Goal: Information Seeking & Learning: Learn about a topic

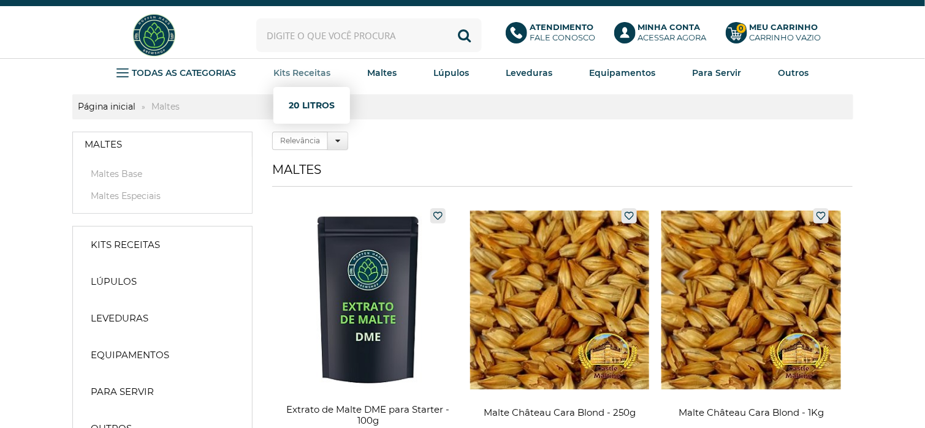
click at [306, 98] on link "20 Litros" at bounding box center [312, 105] width 46 height 25
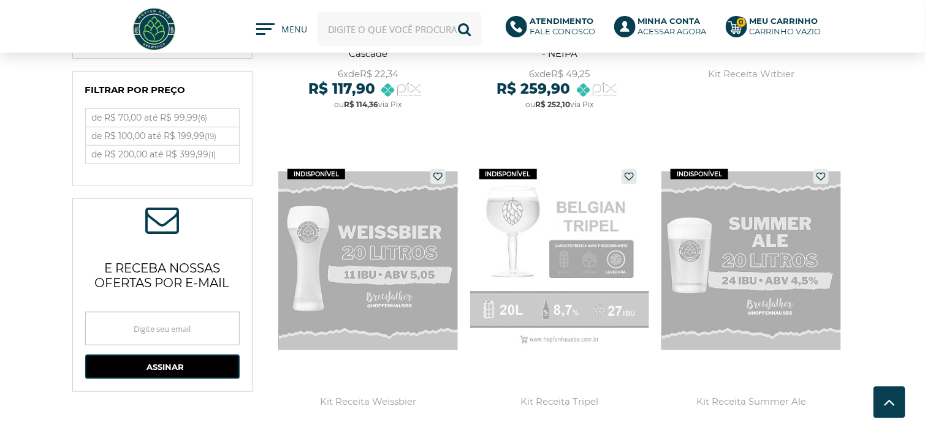
scroll to position [306, 0]
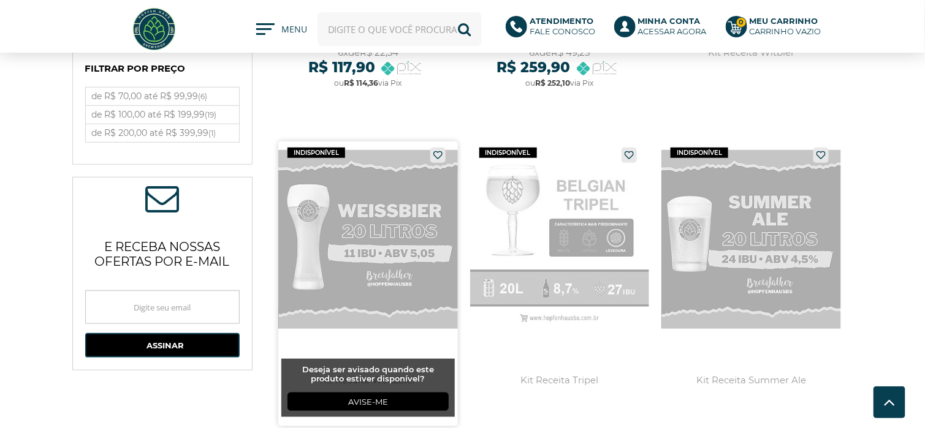
click at [375, 235] on link at bounding box center [368, 284] width 180 height 285
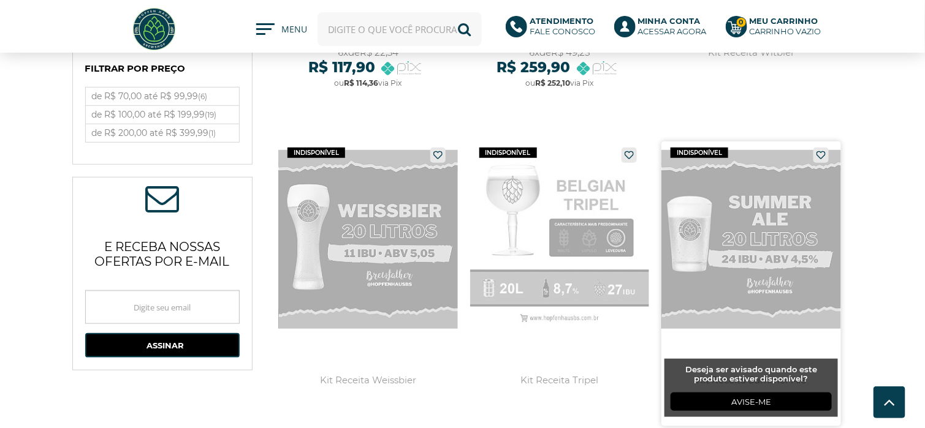
click at [775, 212] on link at bounding box center [751, 284] width 180 height 285
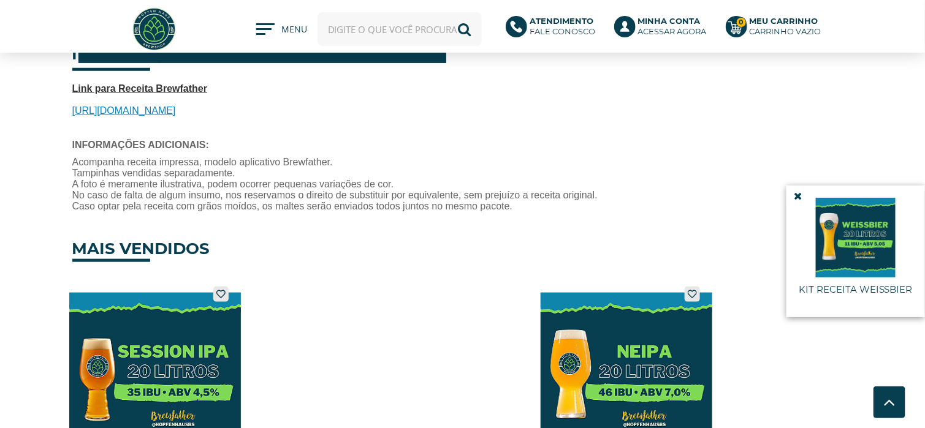
scroll to position [429, 0]
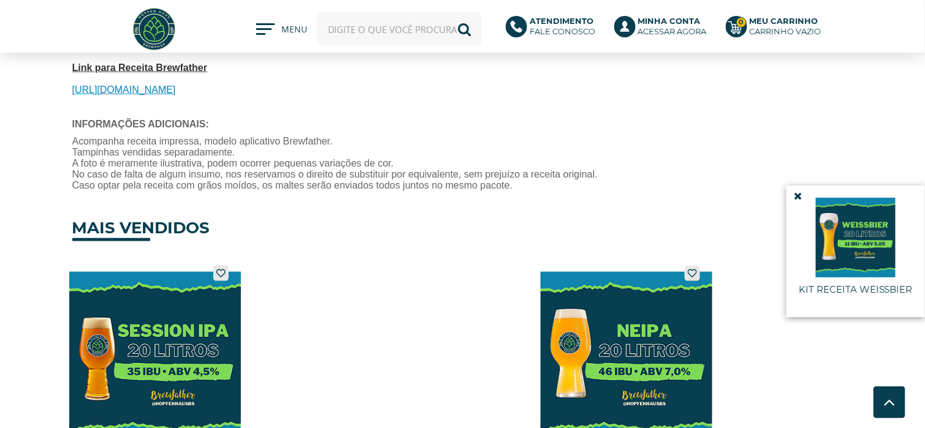
click at [176, 90] on span "https://share.brewfather.app/C4xoTR62QiBMM0" at bounding box center [124, 90] width 104 height 10
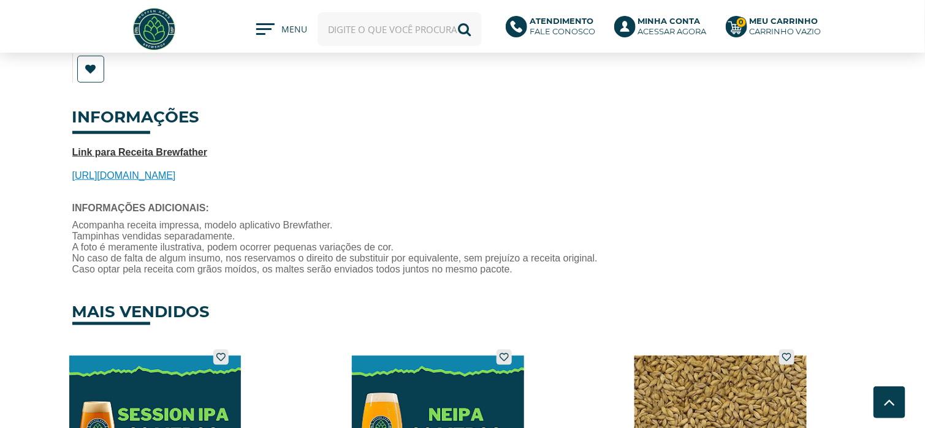
scroll to position [368, 0]
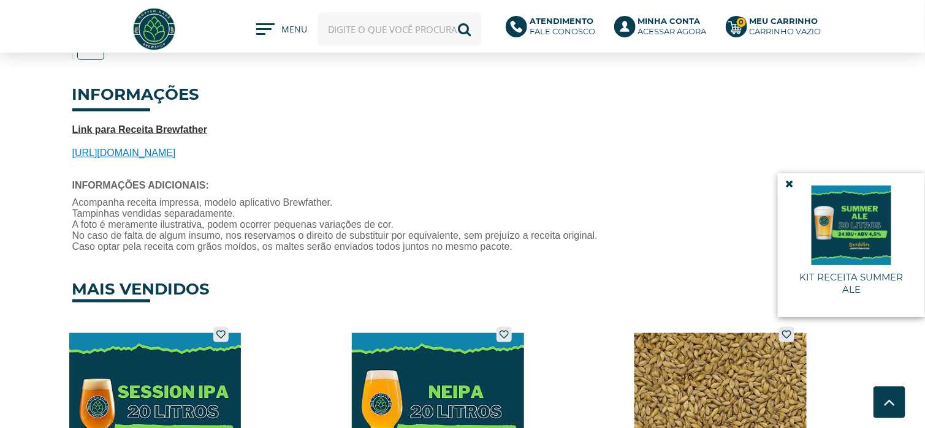
click at [176, 154] on span "https://share.brewfather.app/fvcOiDm8o5EfB0" at bounding box center [124, 153] width 104 height 10
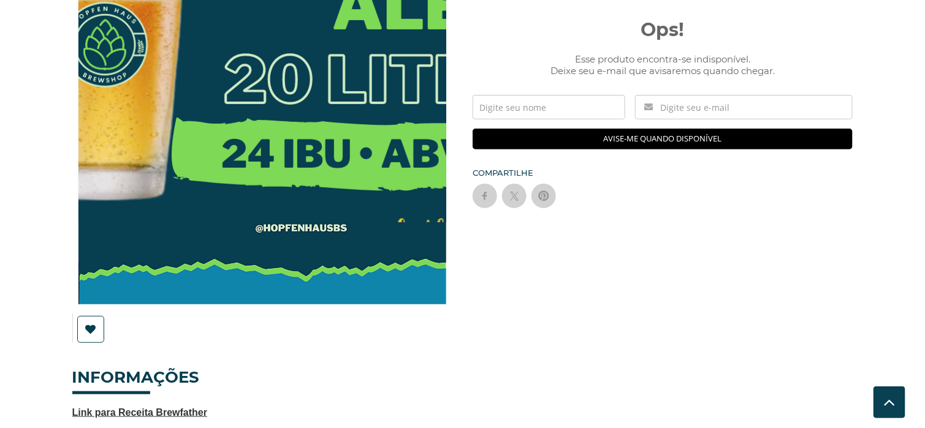
scroll to position [0, 0]
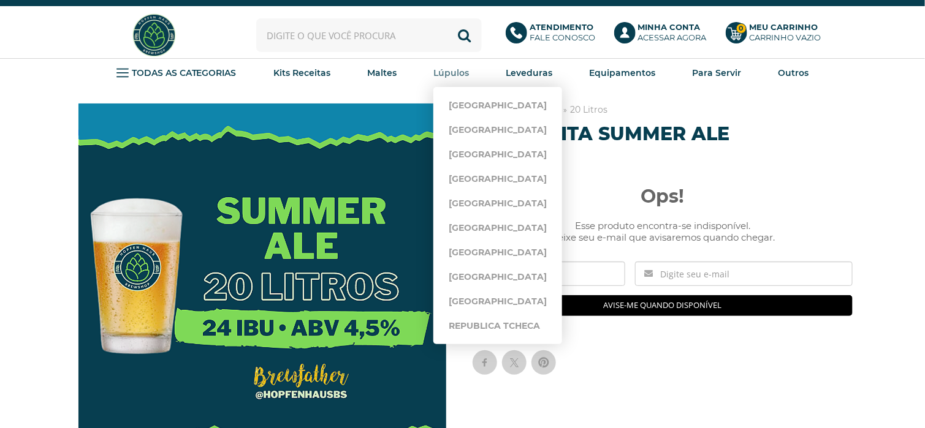
click at [447, 69] on strong "Lúpulos" at bounding box center [451, 72] width 36 height 11
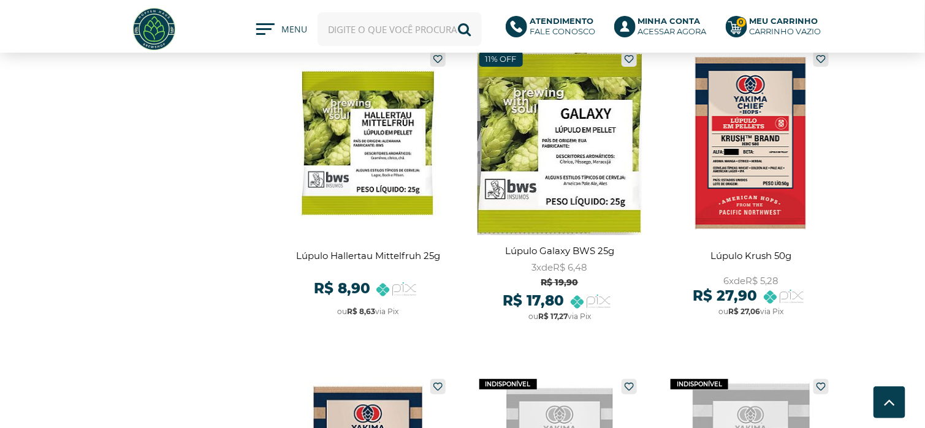
scroll to position [1655, 0]
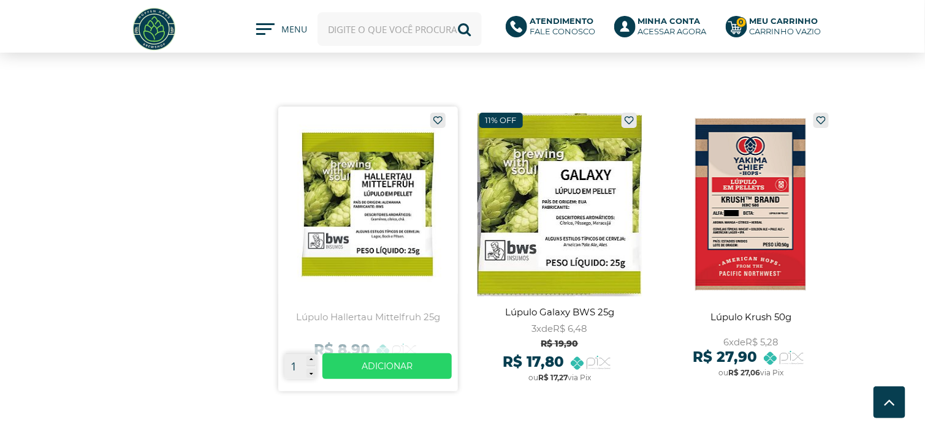
click at [381, 218] on link at bounding box center [368, 249] width 180 height 285
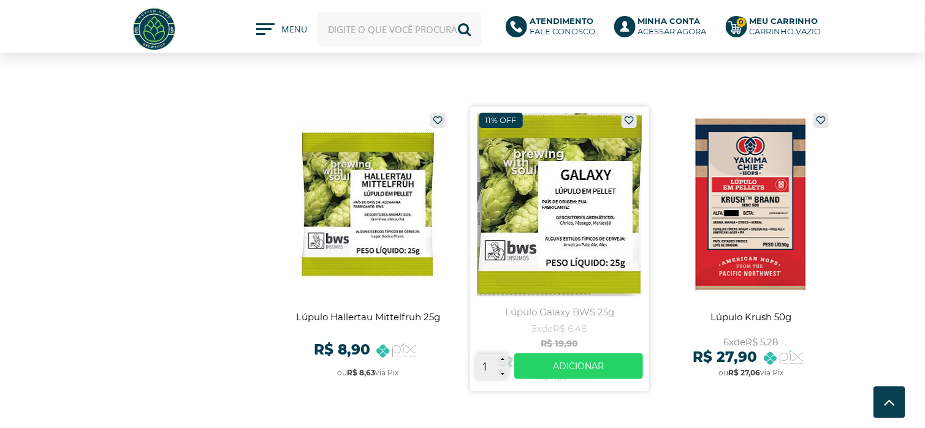
click at [570, 224] on link at bounding box center [560, 249] width 180 height 285
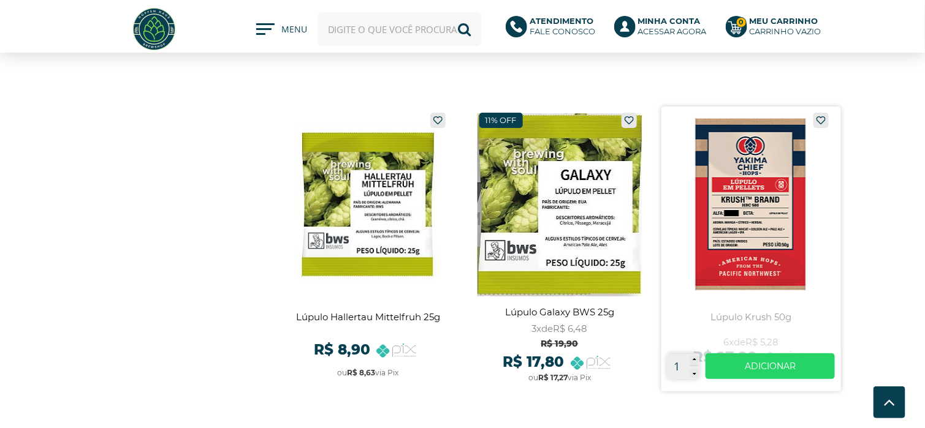
click at [740, 202] on link at bounding box center [751, 249] width 180 height 285
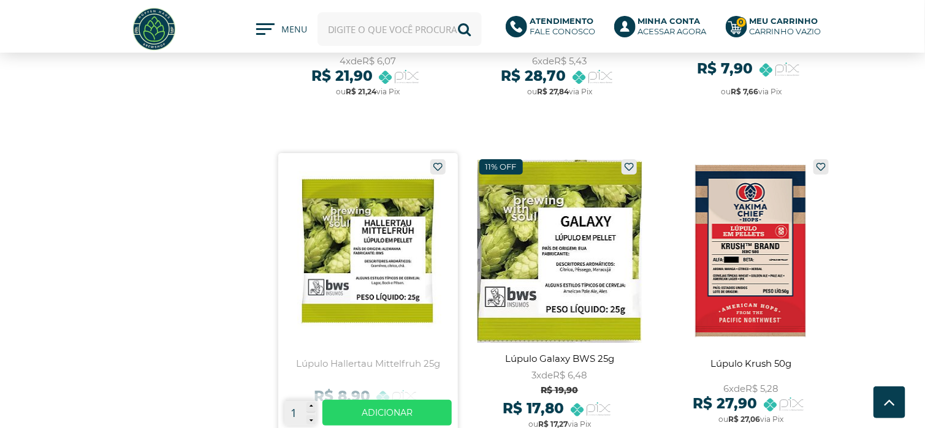
scroll to position [1471, 0]
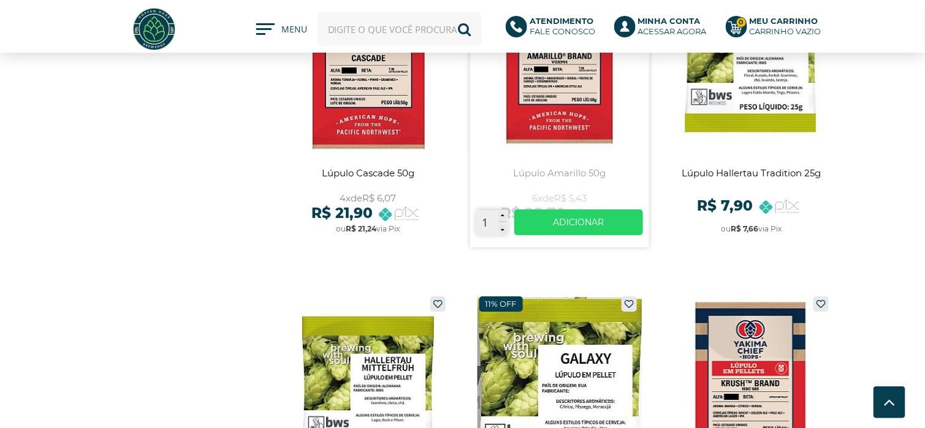
click at [577, 100] on link at bounding box center [560, 105] width 180 height 285
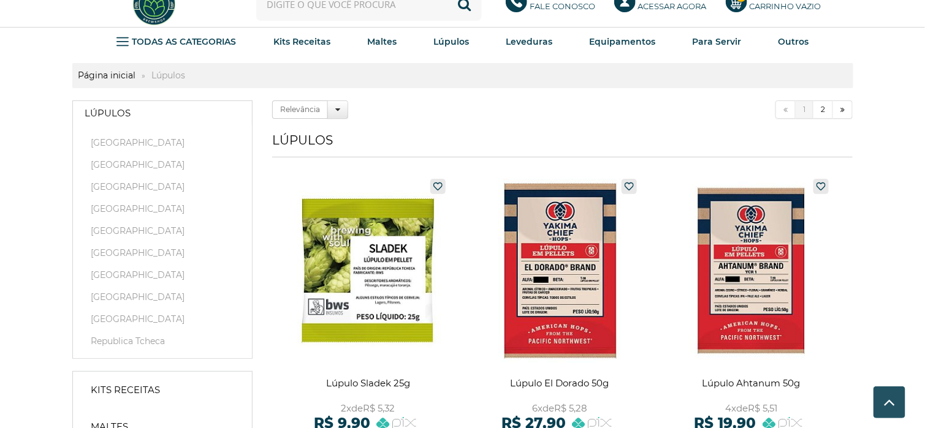
scroll to position [0, 0]
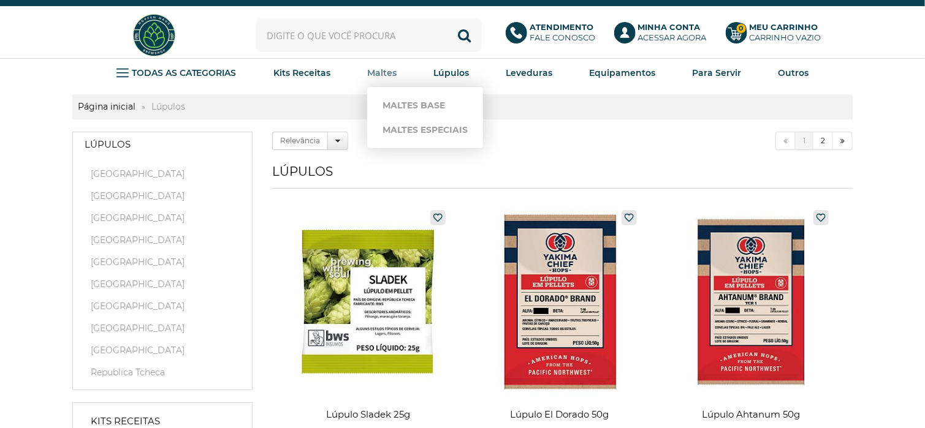
click at [389, 73] on strong "Maltes" at bounding box center [381, 72] width 29 height 11
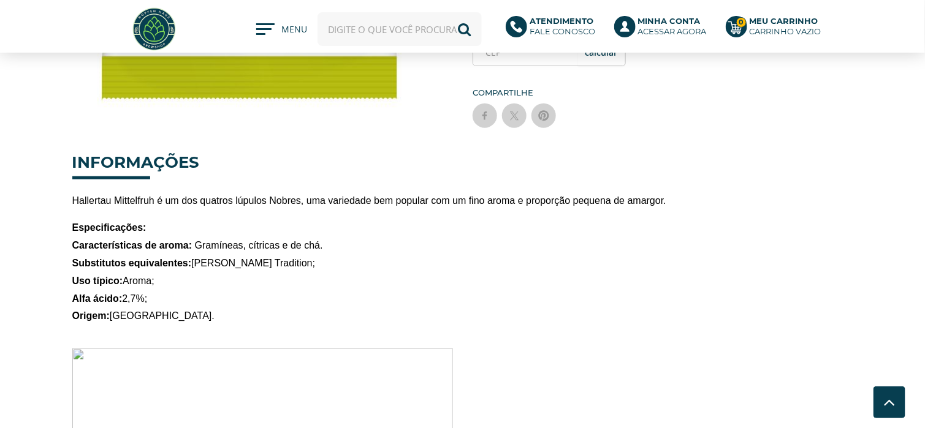
scroll to position [368, 0]
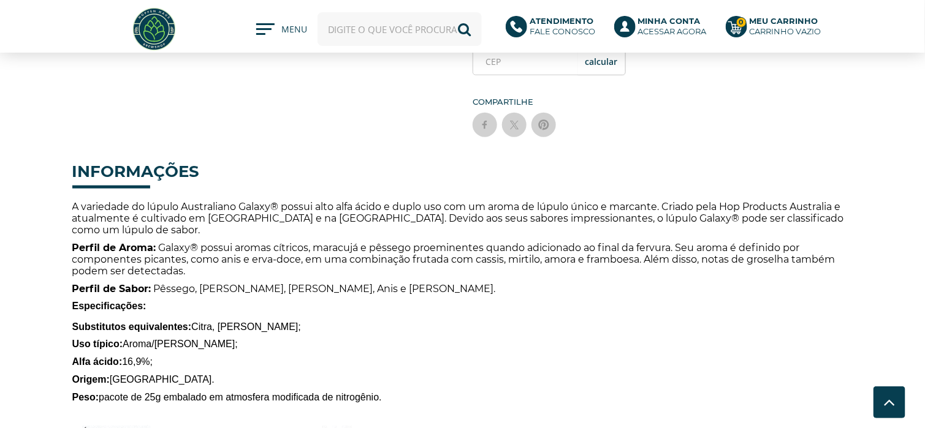
scroll to position [429, 0]
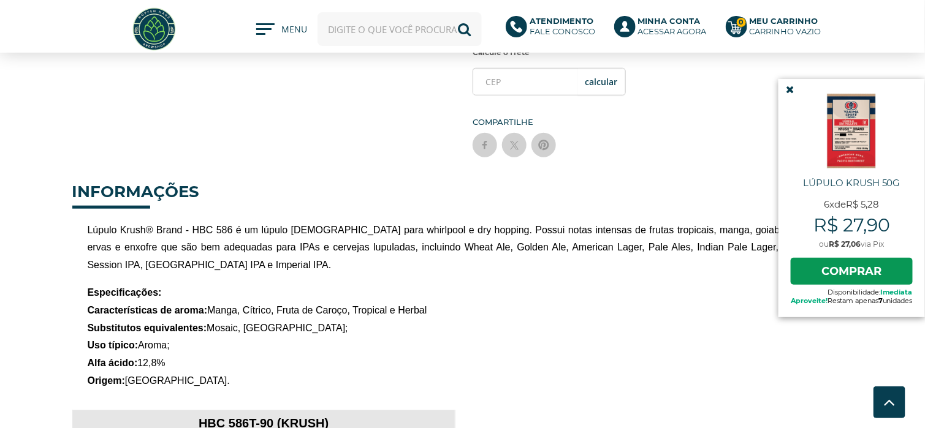
scroll to position [429, 0]
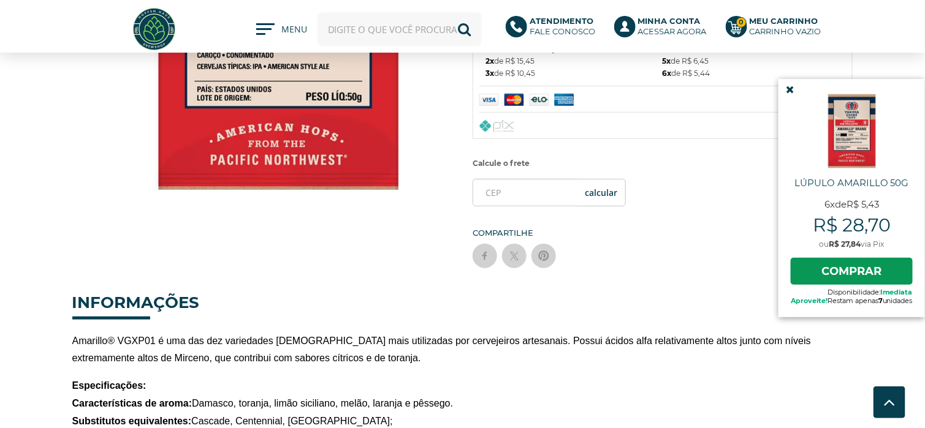
scroll to position [429, 0]
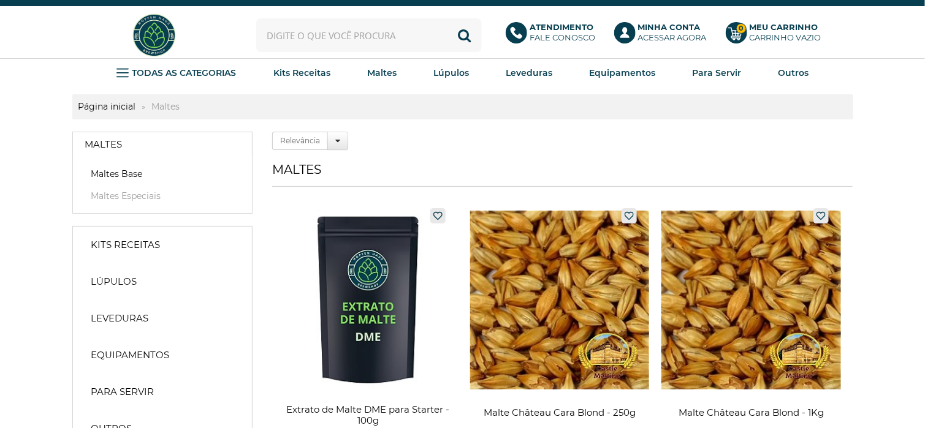
click at [118, 172] on link "Maltes Base" at bounding box center [162, 174] width 154 height 12
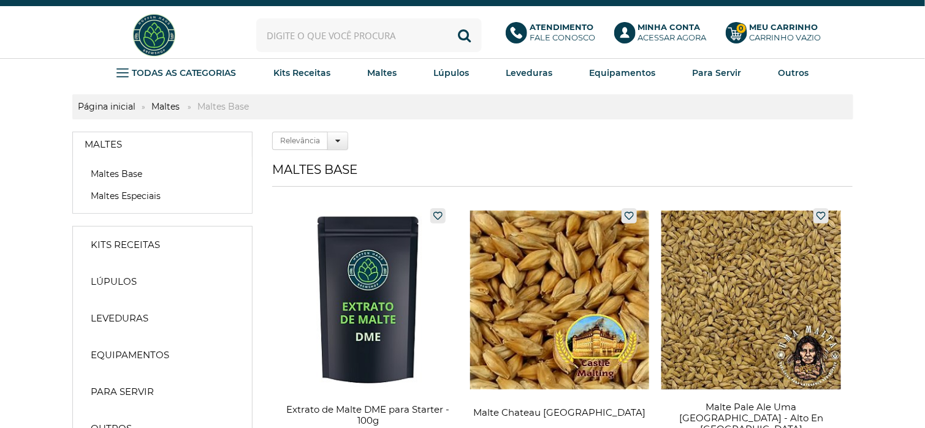
click at [124, 194] on link "Maltes Especiais" at bounding box center [162, 196] width 154 height 12
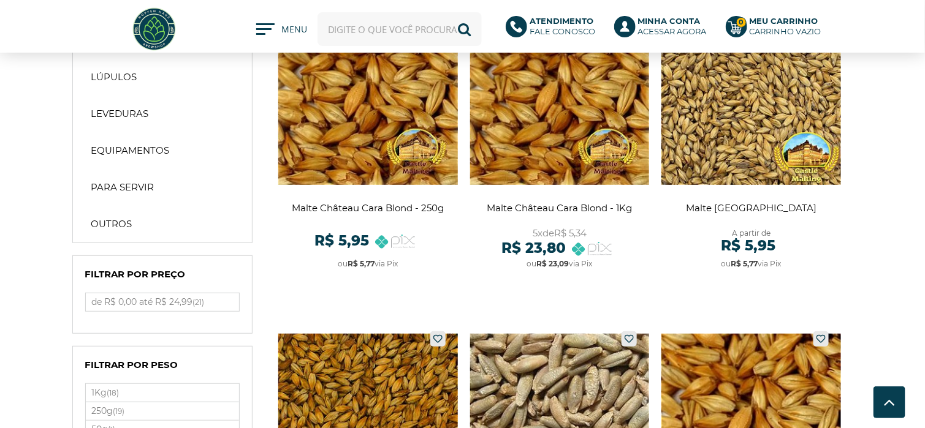
scroll to position [61, 0]
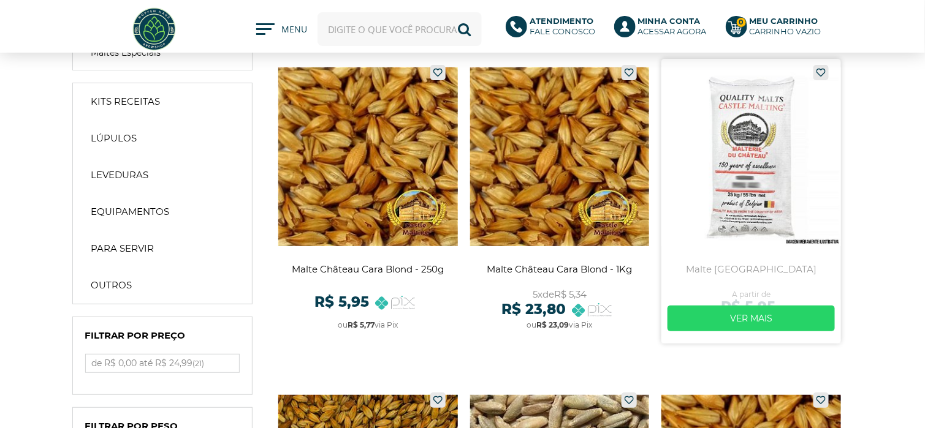
click at [721, 160] on link at bounding box center [751, 201] width 180 height 285
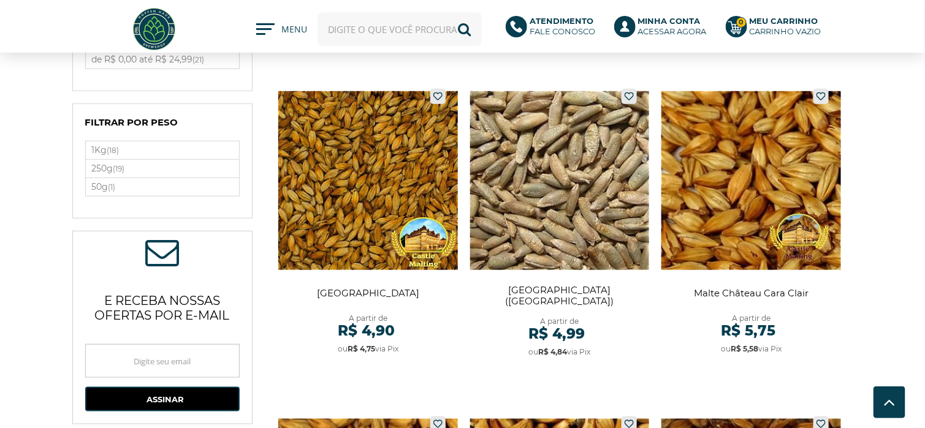
scroll to position [368, 0]
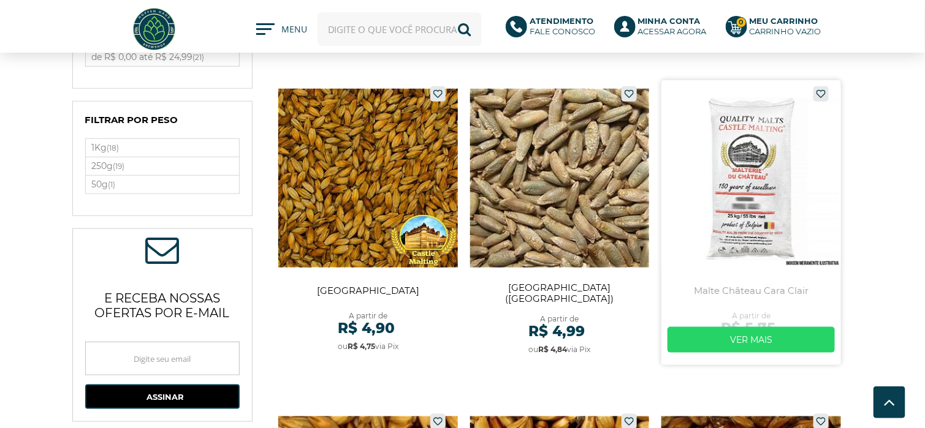
click at [744, 150] on link at bounding box center [751, 222] width 180 height 285
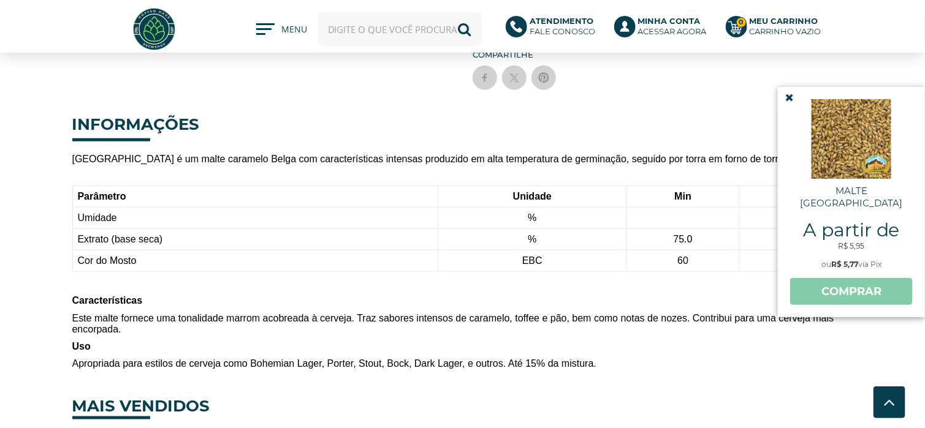
scroll to position [490, 0]
